Goal: Information Seeking & Learning: Learn about a topic

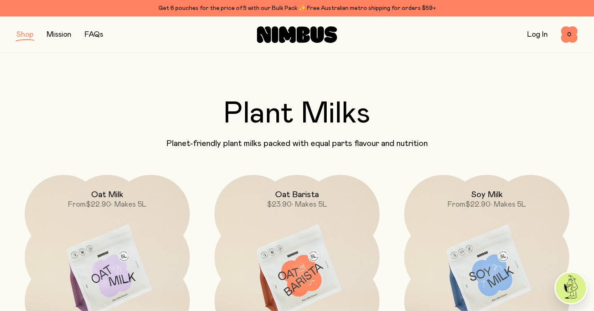
scroll to position [91, 0]
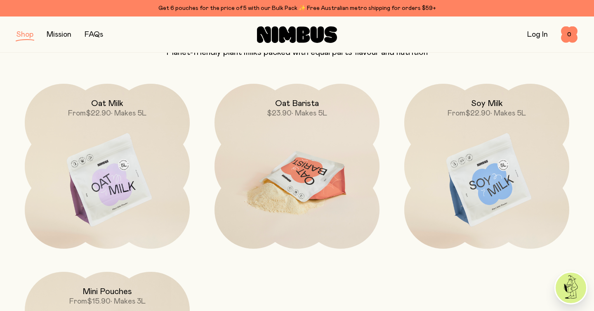
click at [302, 170] on img at bounding box center [296, 181] width 165 height 194
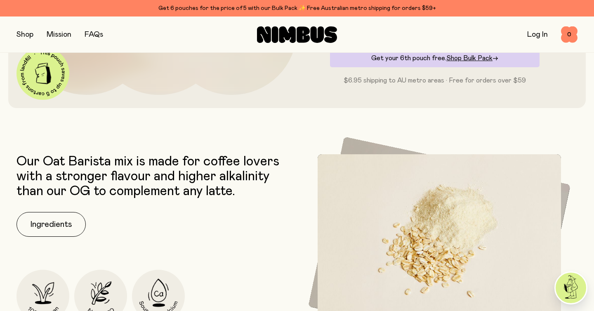
scroll to position [397, 0]
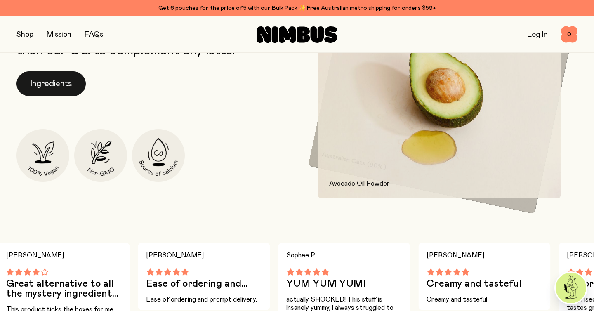
click at [24, 83] on button "Ingredients" at bounding box center [50, 83] width 69 height 25
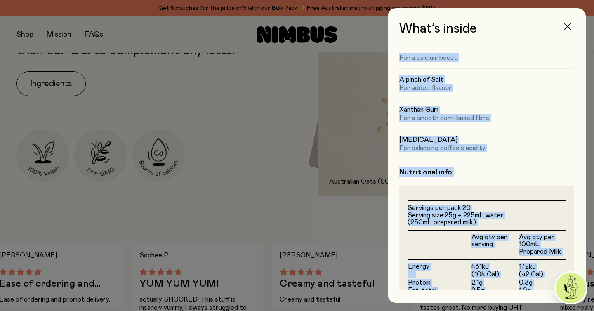
scroll to position [260, 0]
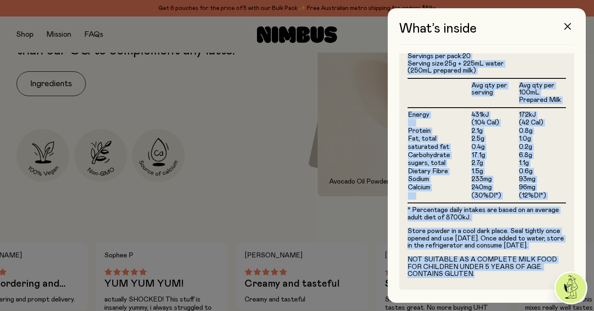
drag, startPoint x: 398, startPoint y: 91, endPoint x: 501, endPoint y: 283, distance: 217.9
click at [501, 283] on div "What’s inside Ingredients Australian Oats (90%) For a naturally nutritious & sw…" at bounding box center [487, 155] width 198 height 294
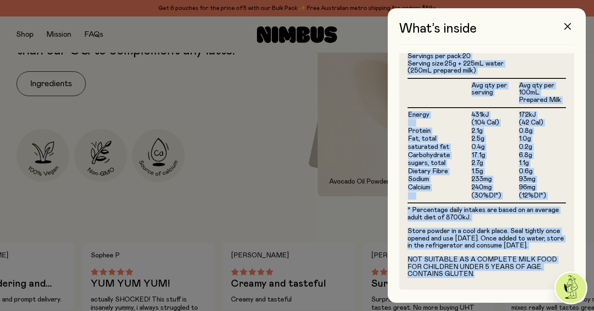
copy div "Australian Oats (90%) For a naturally nutritious & sweet base Avocado Oil Powde…"
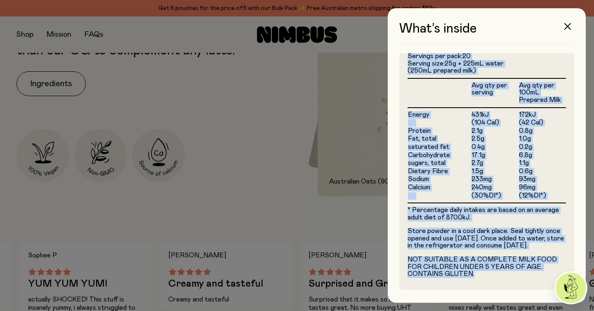
click at [440, 135] on td "Fat, total" at bounding box center [439, 139] width 64 height 8
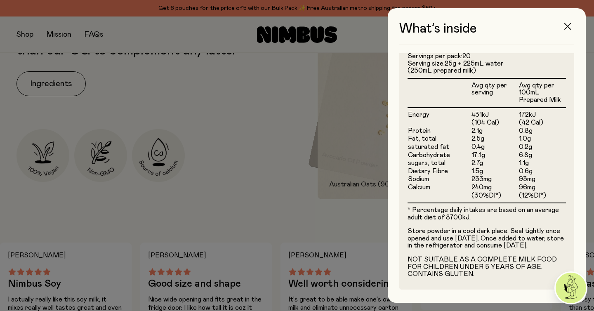
click at [566, 27] on icon "button" at bounding box center [567, 26] width 7 height 7
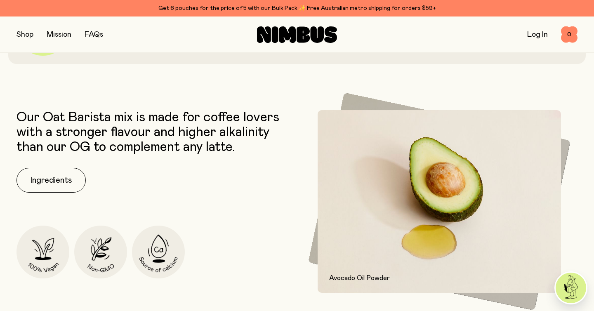
scroll to position [357, 0]
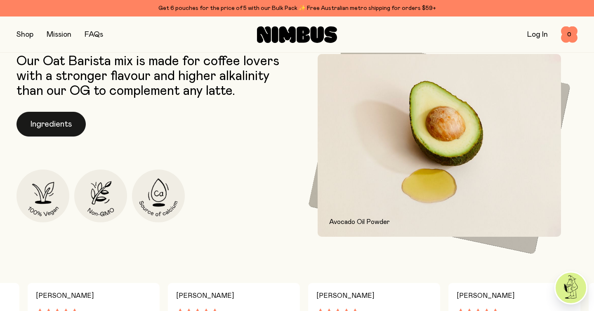
click at [74, 126] on button "Ingredients" at bounding box center [50, 124] width 69 height 25
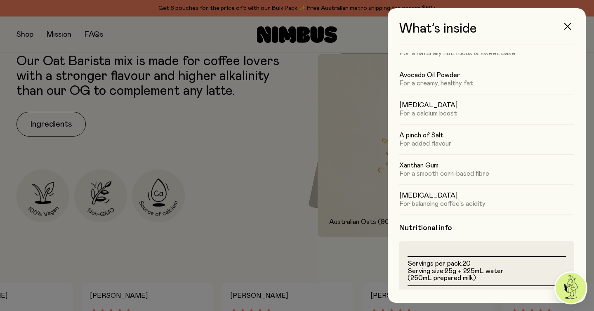
scroll to position [24, 0]
